Goal: Task Accomplishment & Management: Use online tool/utility

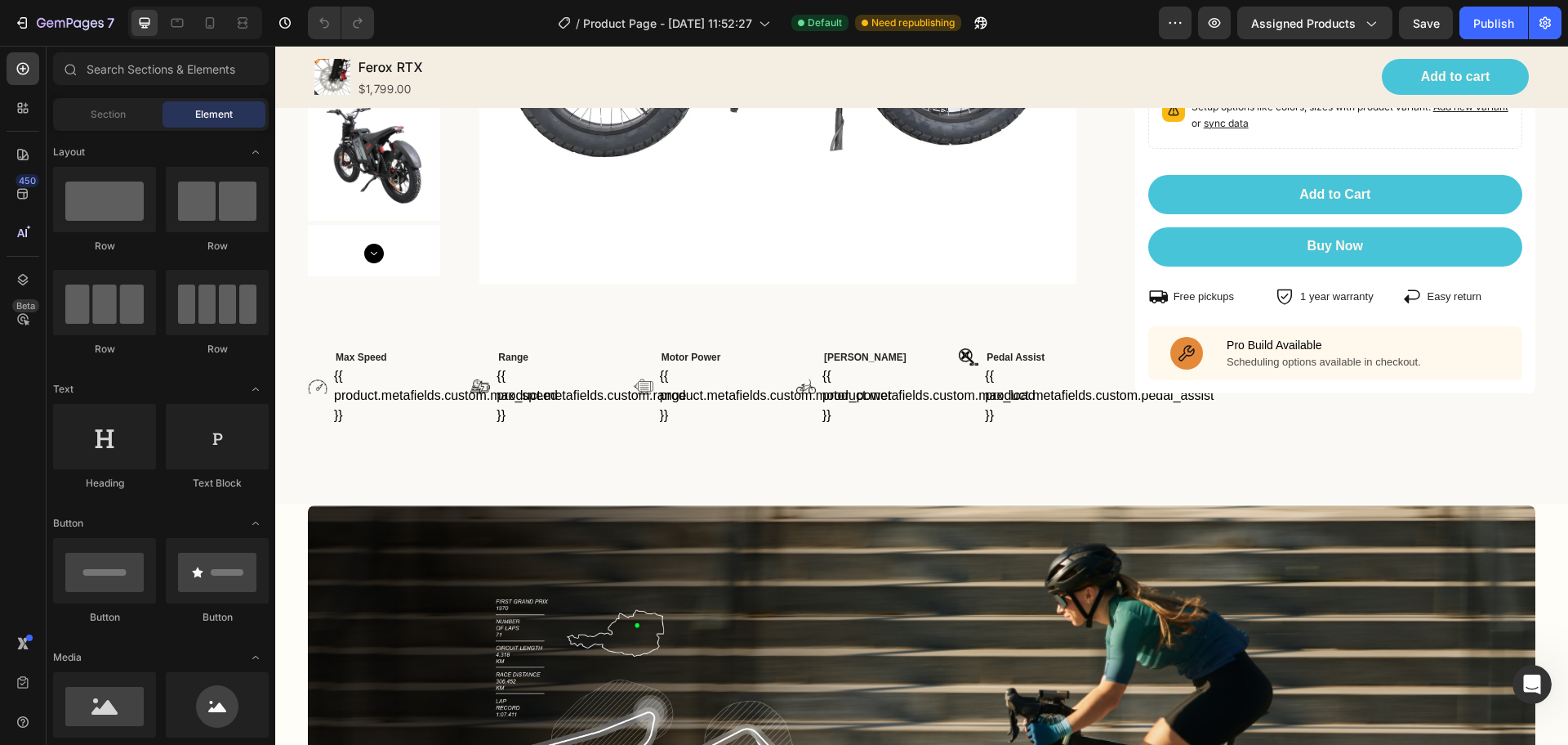
scroll to position [510, 0]
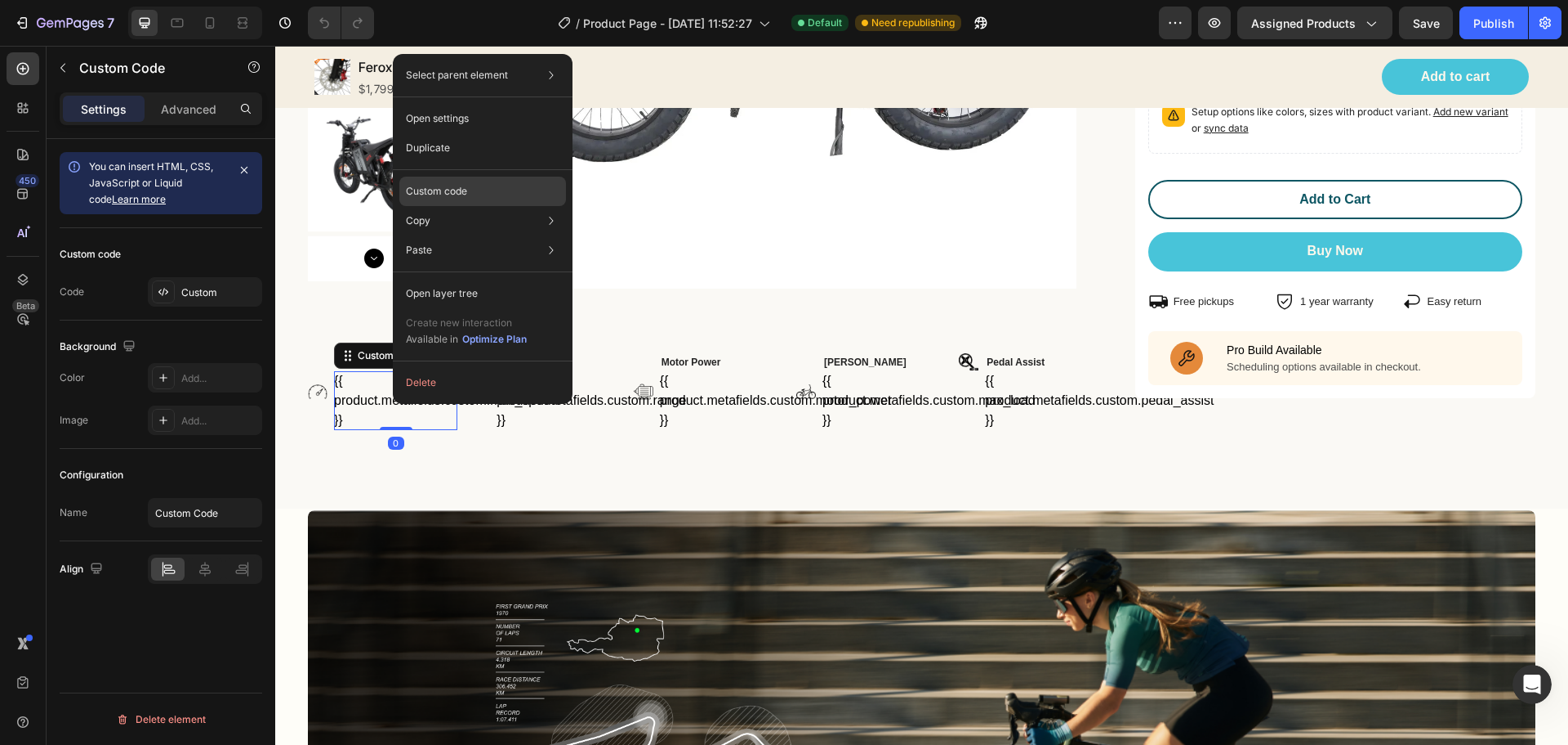
click at [453, 196] on p "Custom code" at bounding box center [437, 191] width 61 height 15
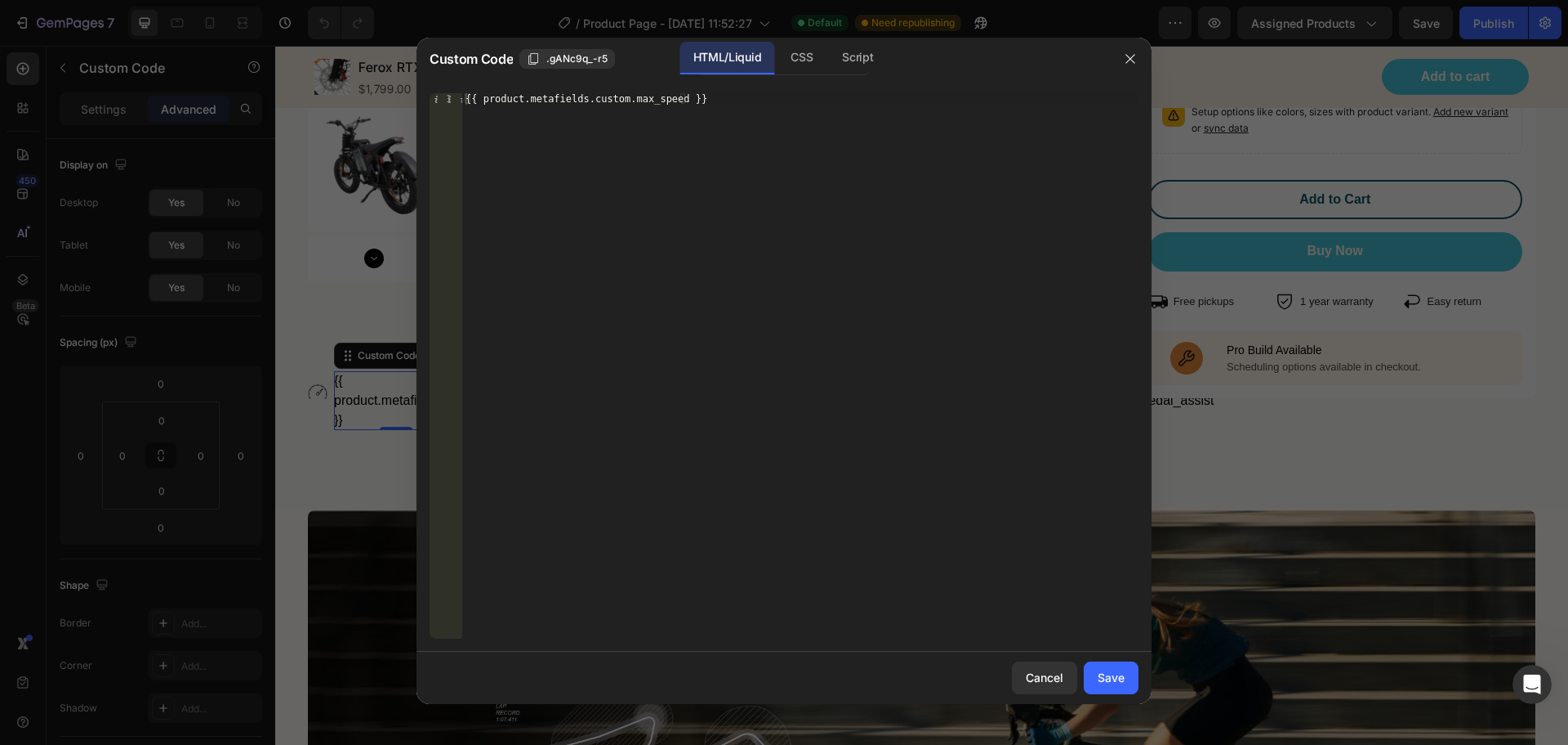
click at [1250, 203] on div at bounding box center [784, 372] width 1568 height 745
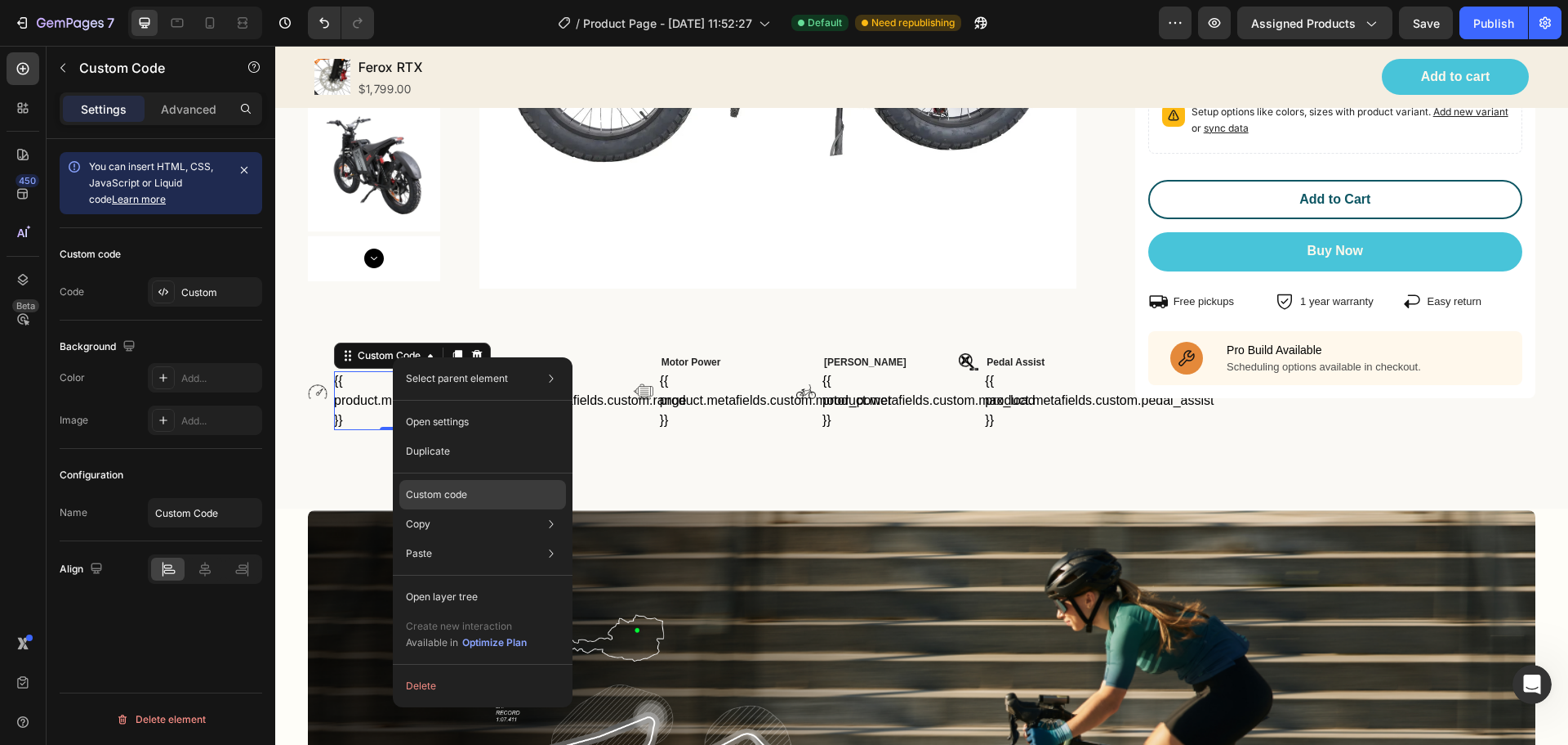
click at [461, 499] on p "Custom code" at bounding box center [437, 494] width 61 height 15
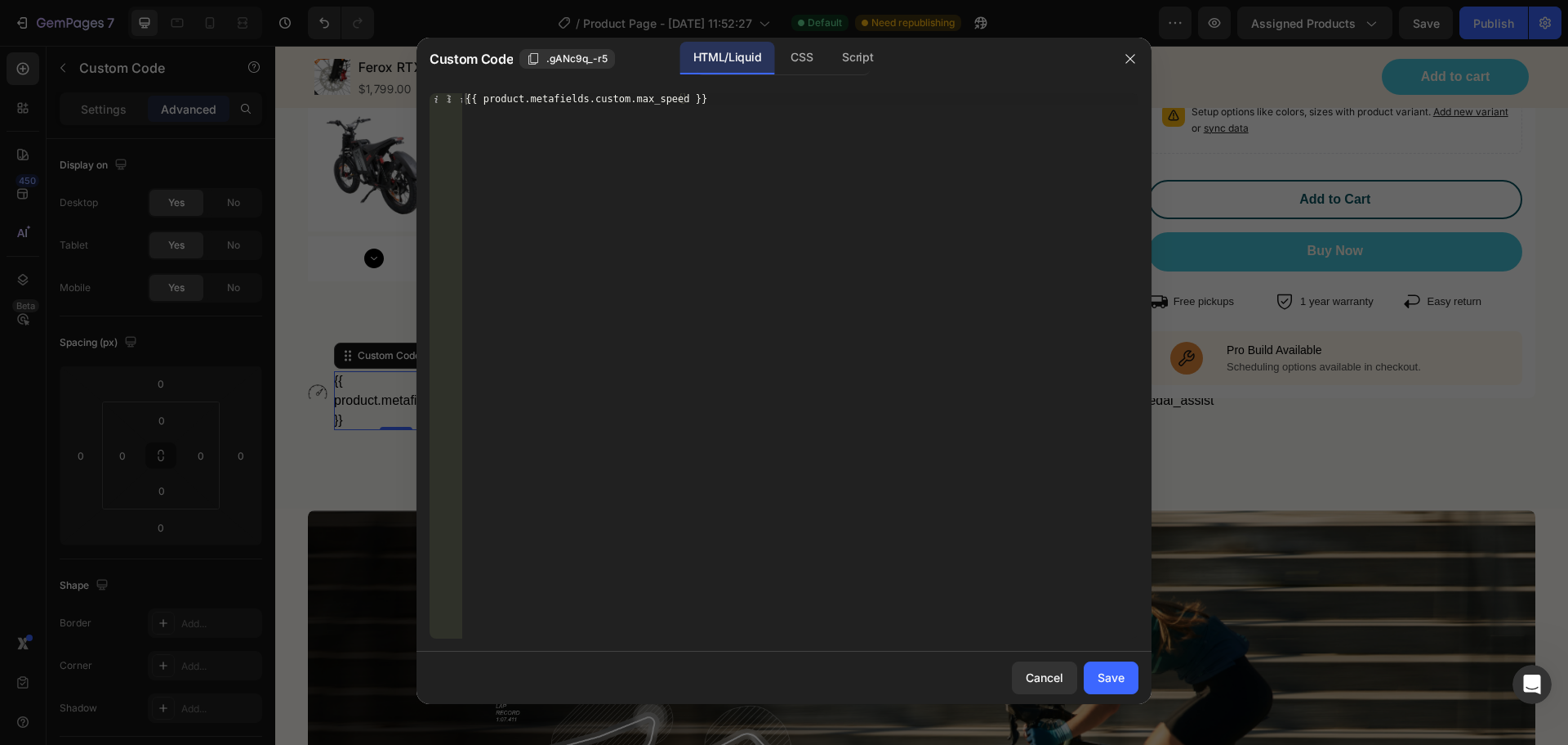
click at [352, 268] on div at bounding box center [784, 372] width 1568 height 745
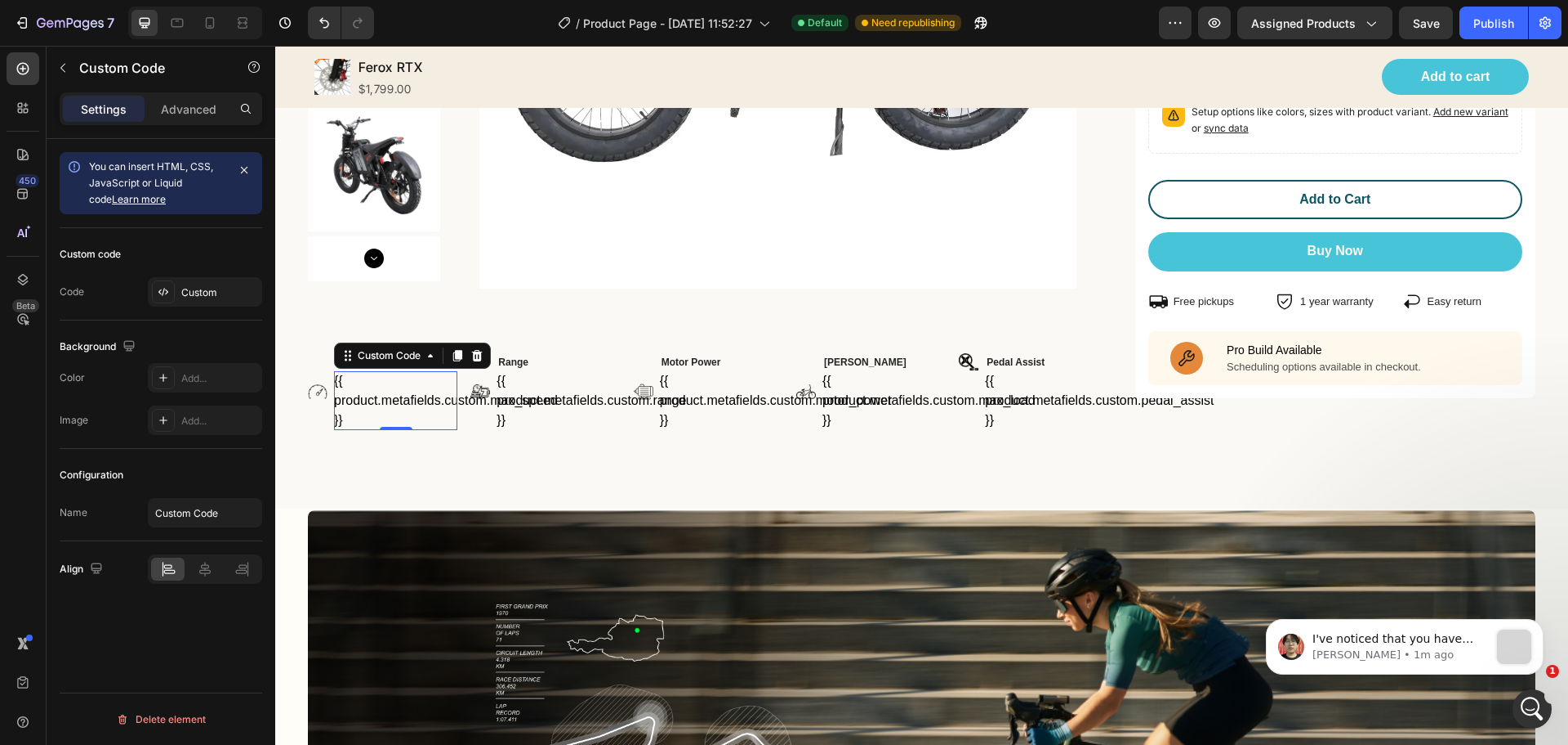
scroll to position [0, 0]
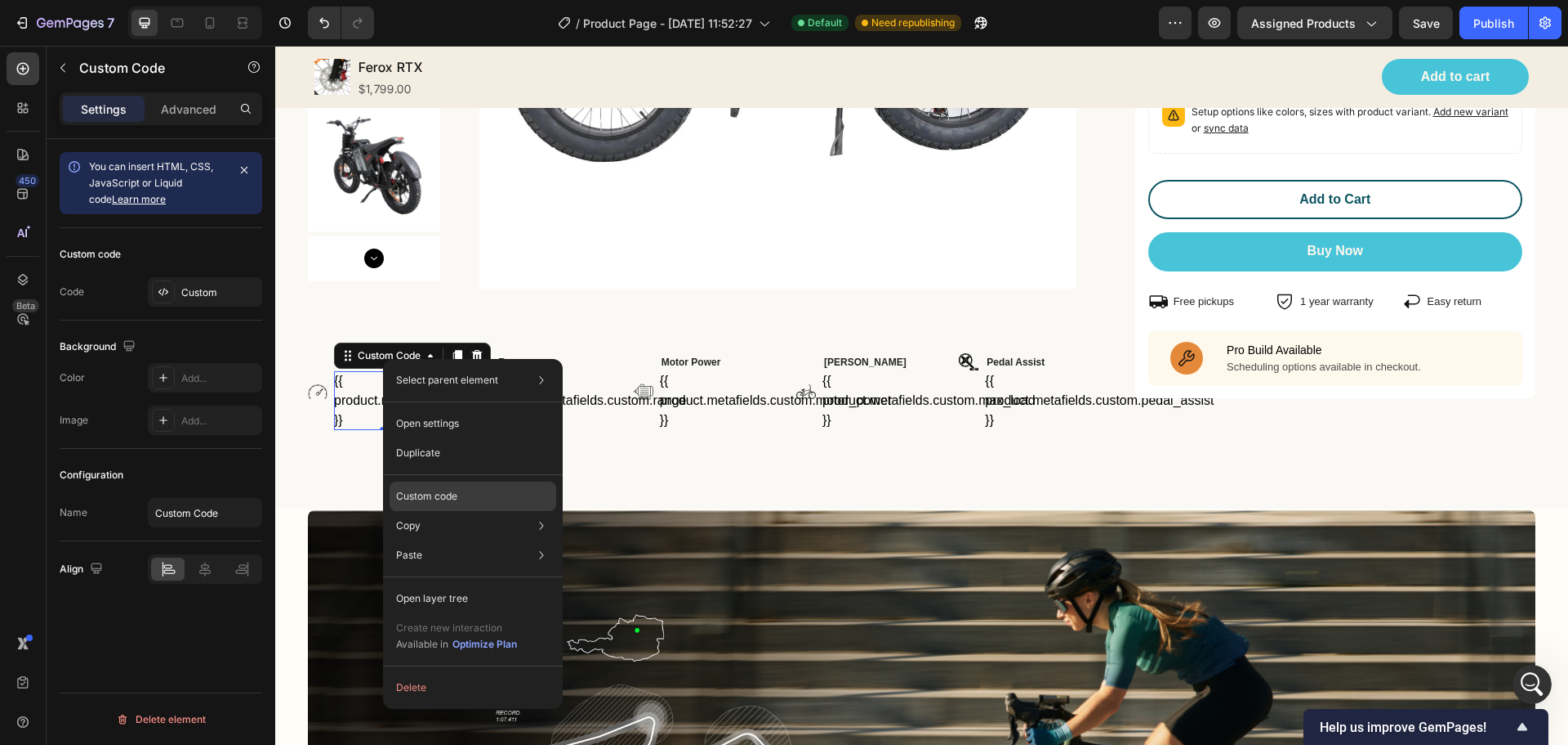
click at [438, 493] on p "Custom code" at bounding box center [427, 495] width 61 height 15
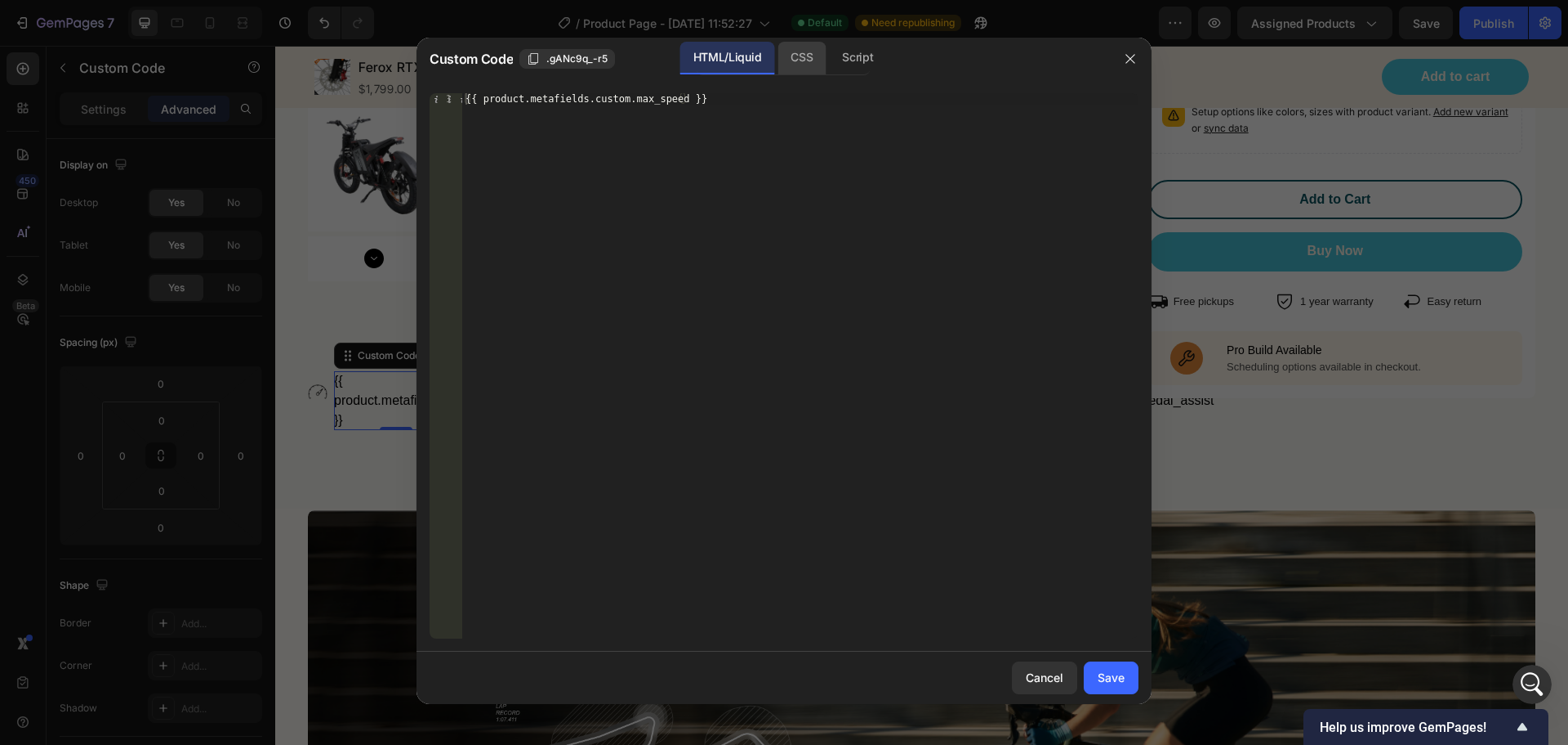
click at [806, 65] on div "CSS" at bounding box center [802, 58] width 48 height 32
click at [745, 55] on div "HTML/Liquid" at bounding box center [727, 58] width 94 height 32
click at [808, 60] on div "CSS" at bounding box center [802, 58] width 48 height 32
click at [851, 58] on div "Script" at bounding box center [858, 58] width 57 height 32
click at [719, 64] on div "HTML/Liquid" at bounding box center [727, 58] width 94 height 32
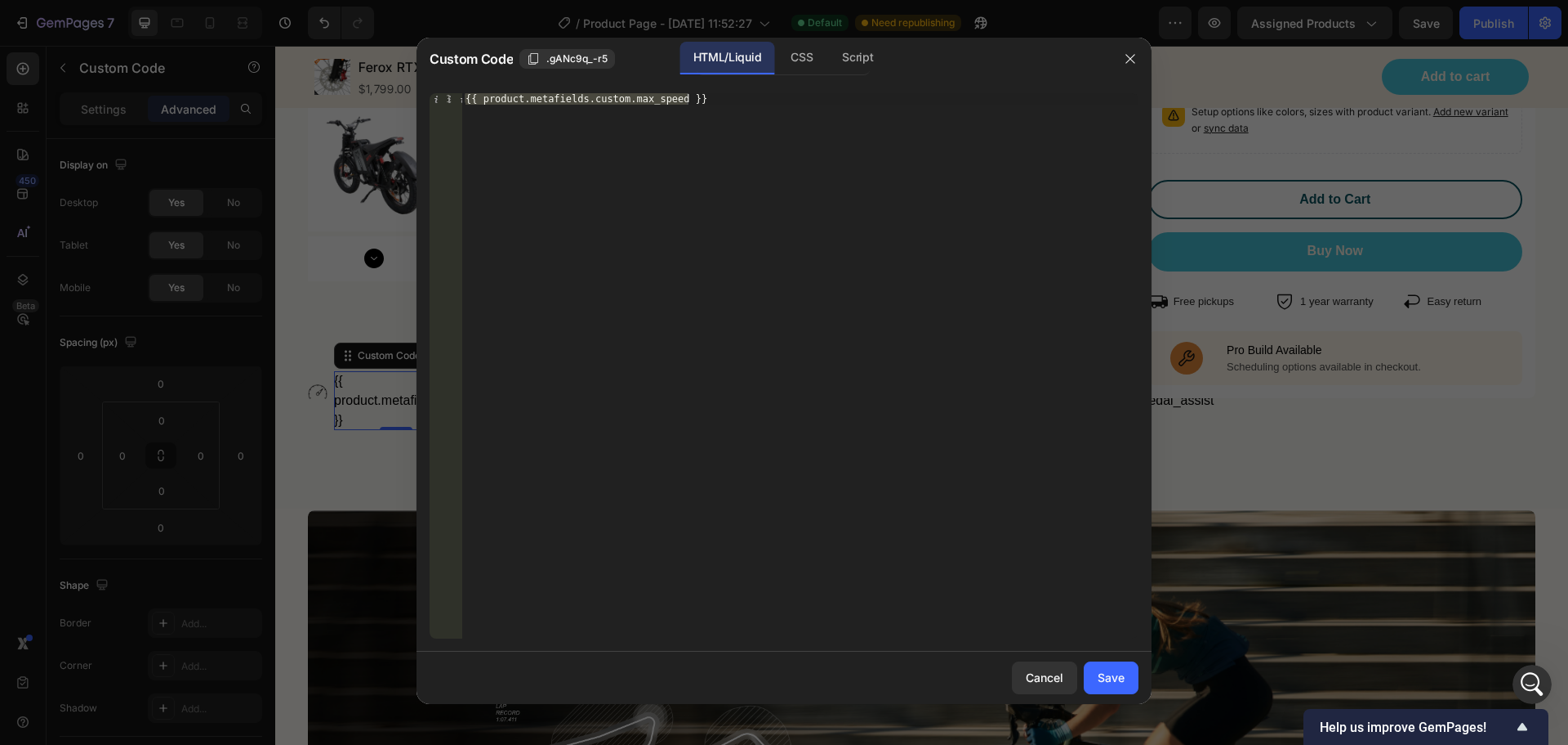
click at [1234, 350] on div at bounding box center [784, 372] width 1568 height 745
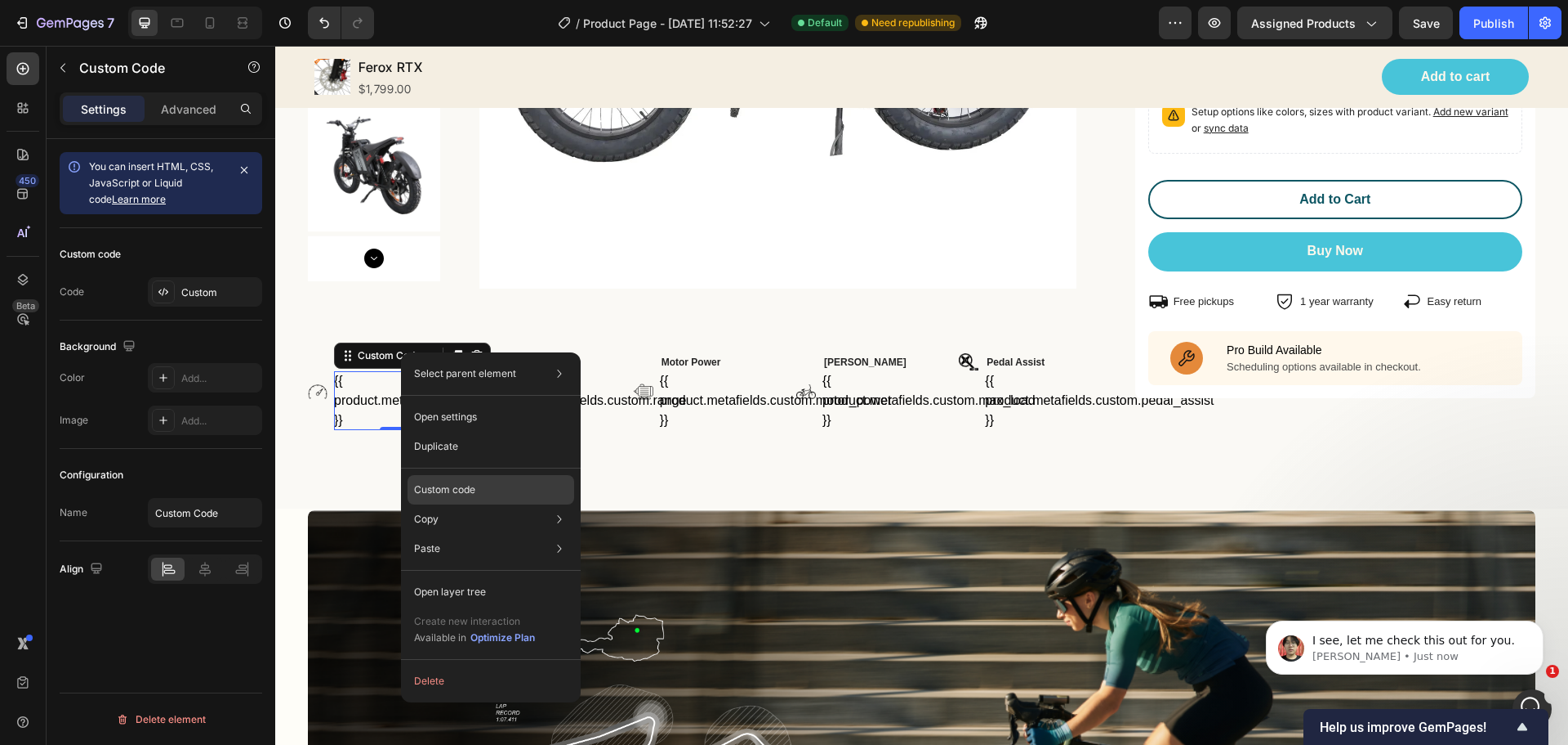
click at [455, 488] on p "Custom code" at bounding box center [444, 489] width 61 height 15
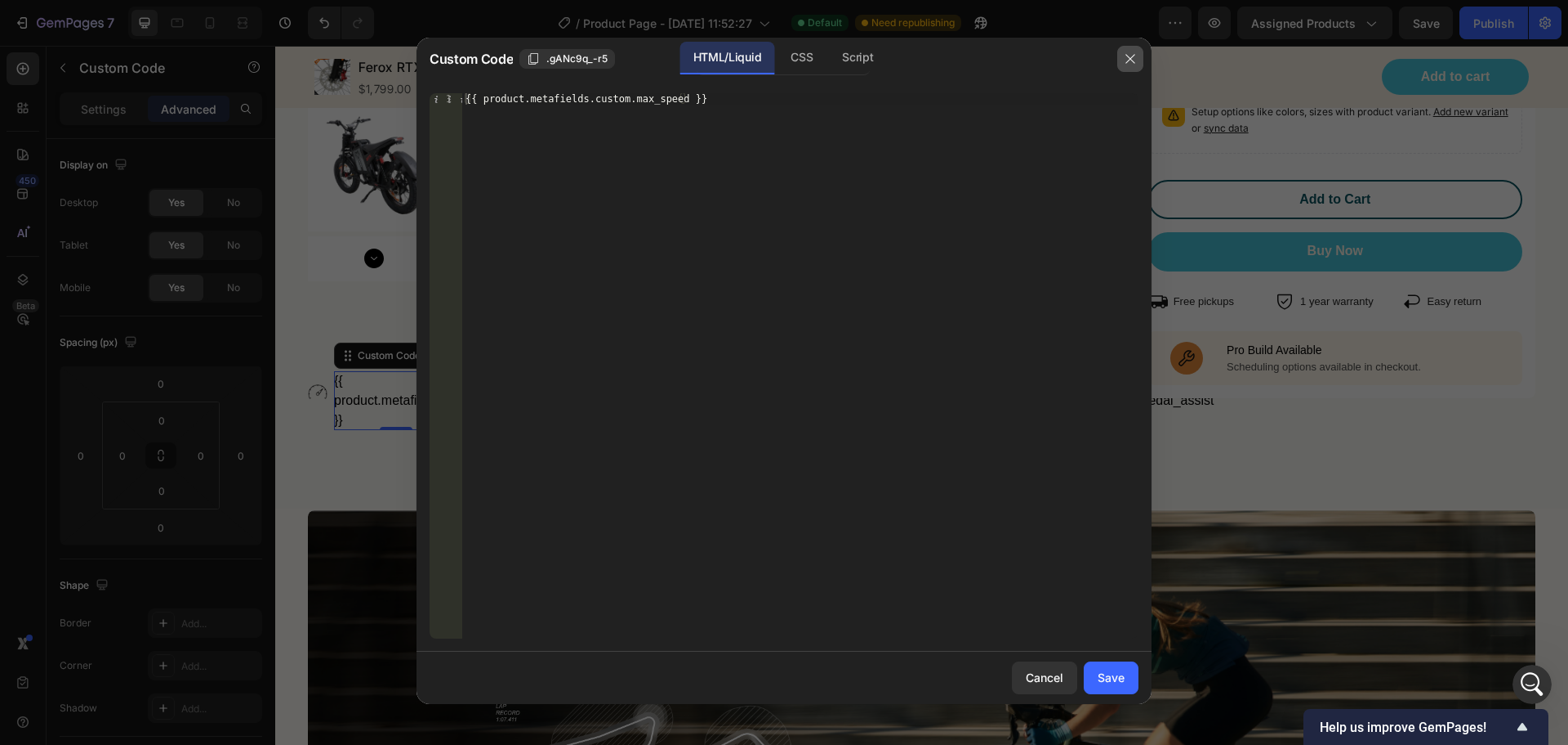
click at [1135, 51] on button "button" at bounding box center [1130, 59] width 26 height 26
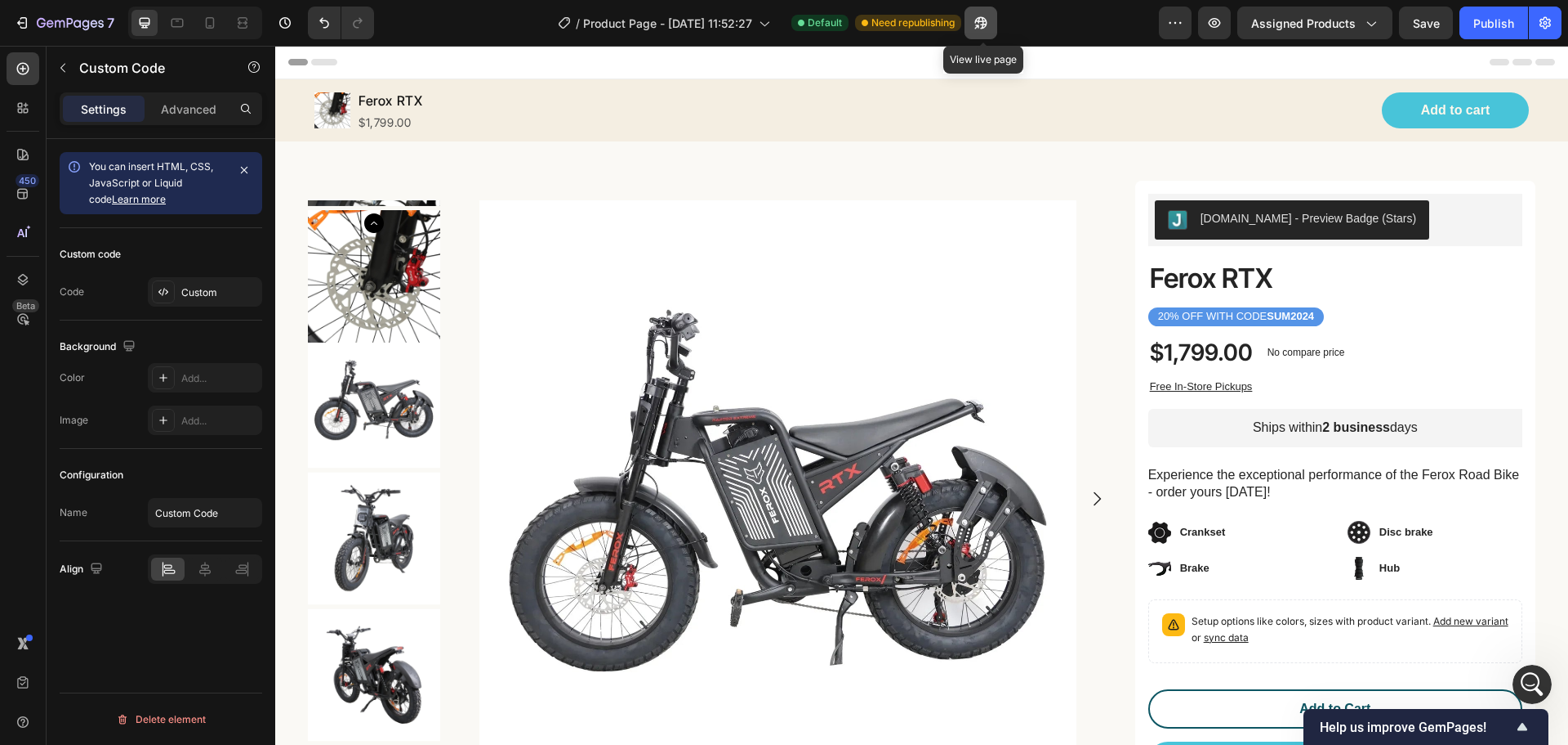
click at [985, 24] on icon "button" at bounding box center [981, 23] width 17 height 17
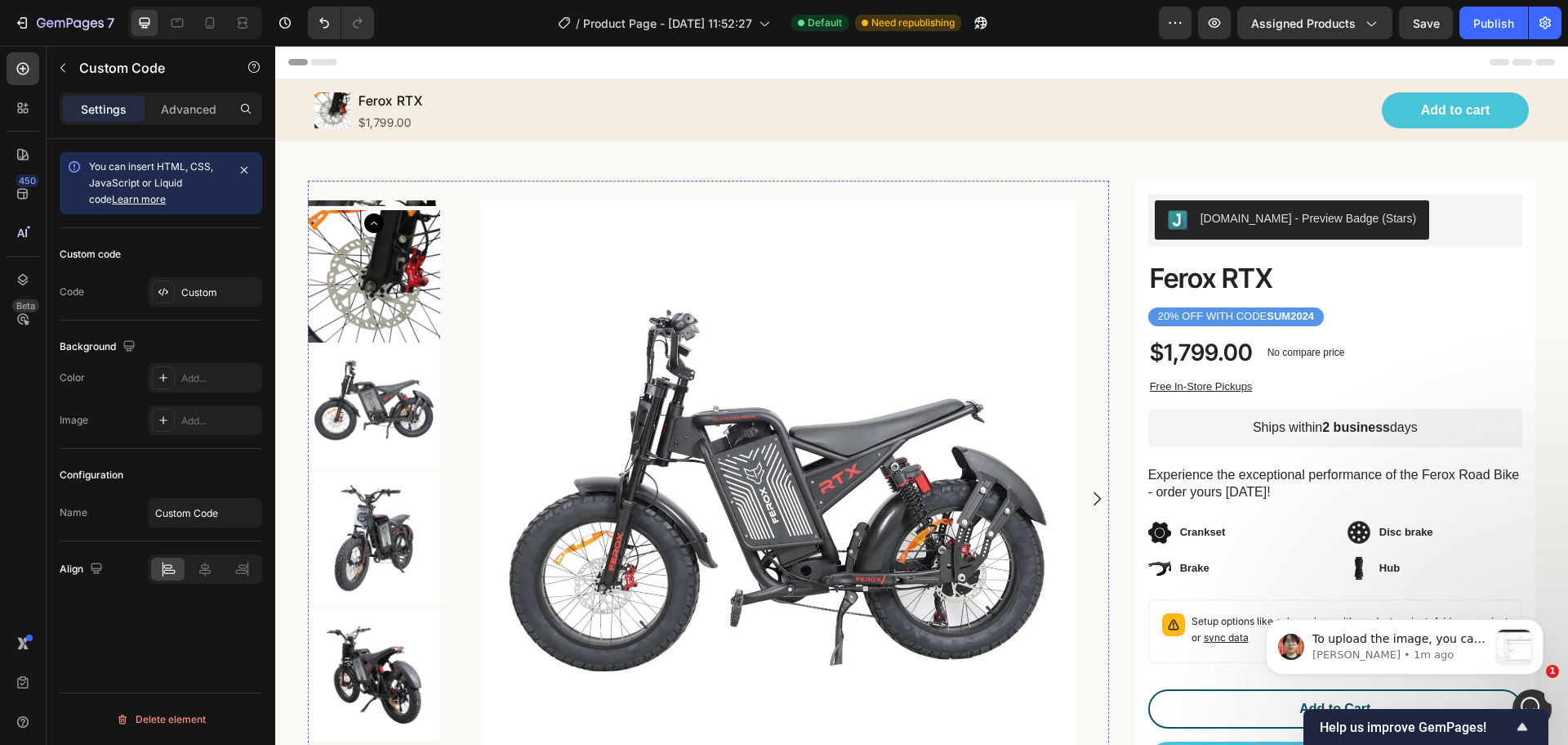
scroll to position [611, 0]
